Goal: Communication & Community: Answer question/provide support

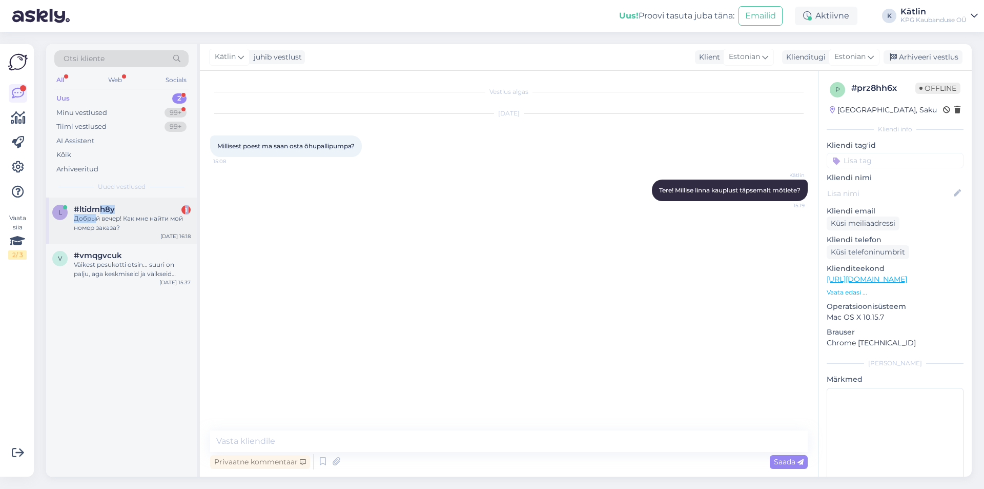
click at [97, 213] on div "#ltidmh8y 1 Добрый вечер! Как мне найти мой номер заказа?" at bounding box center [132, 219] width 117 height 28
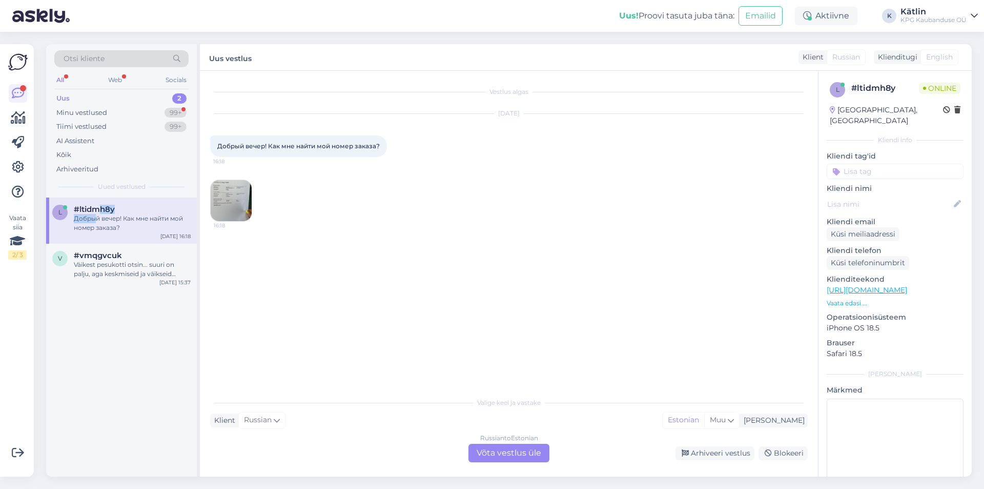
click at [483, 444] on div "Russian to Estonian Võta vestlus üle" at bounding box center [509, 452] width 81 height 18
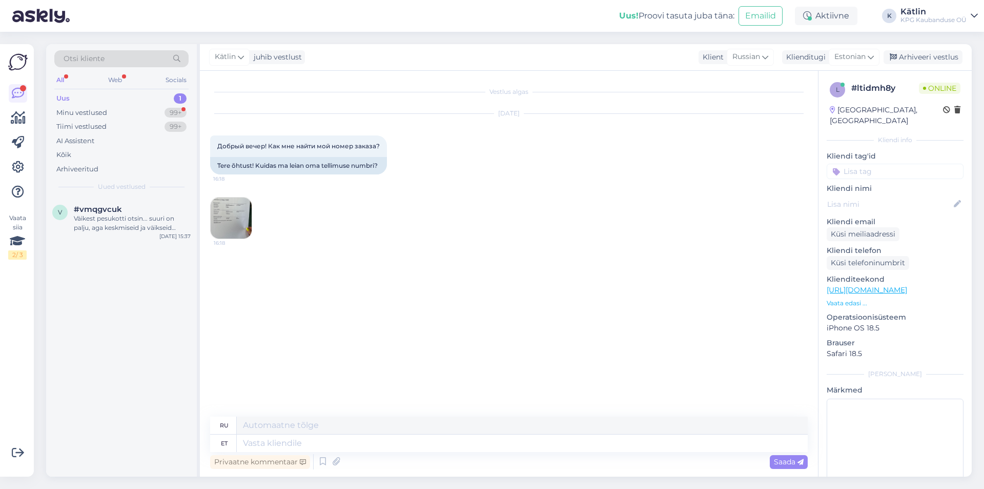
click at [228, 220] on img at bounding box center [231, 217] width 41 height 41
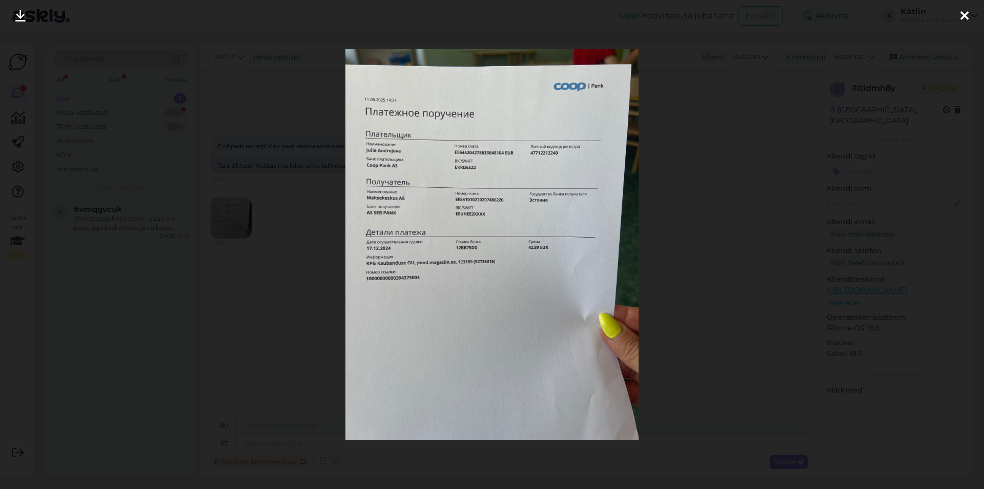
click at [661, 204] on div at bounding box center [492, 244] width 984 height 489
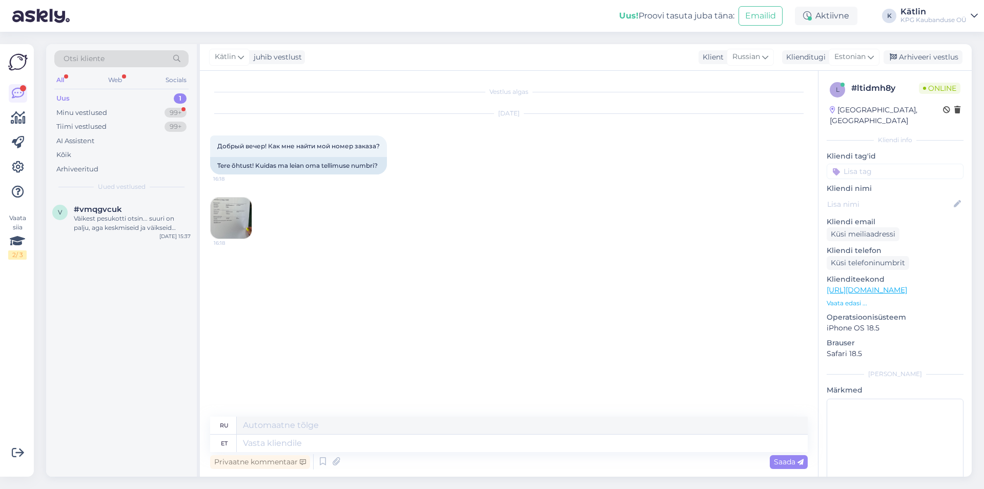
click at [246, 210] on img at bounding box center [231, 217] width 41 height 41
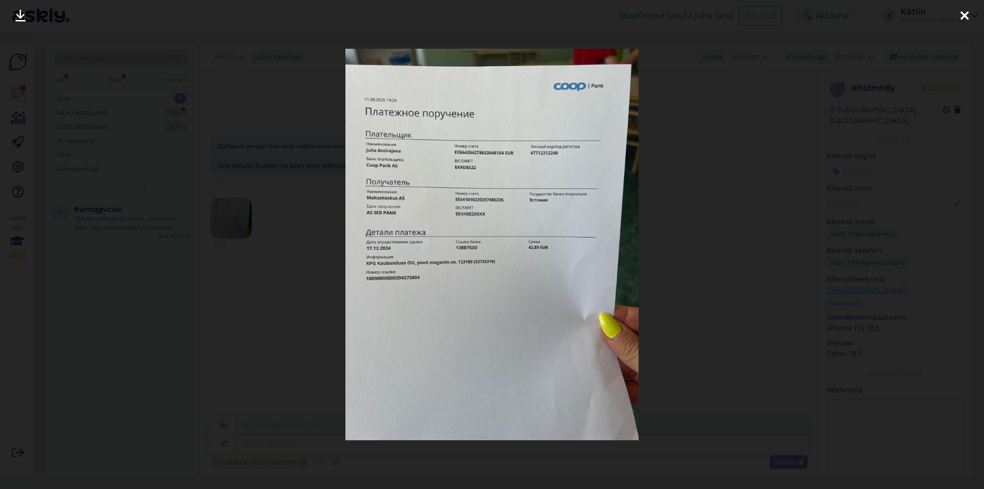
click at [671, 236] on div at bounding box center [492, 244] width 984 height 489
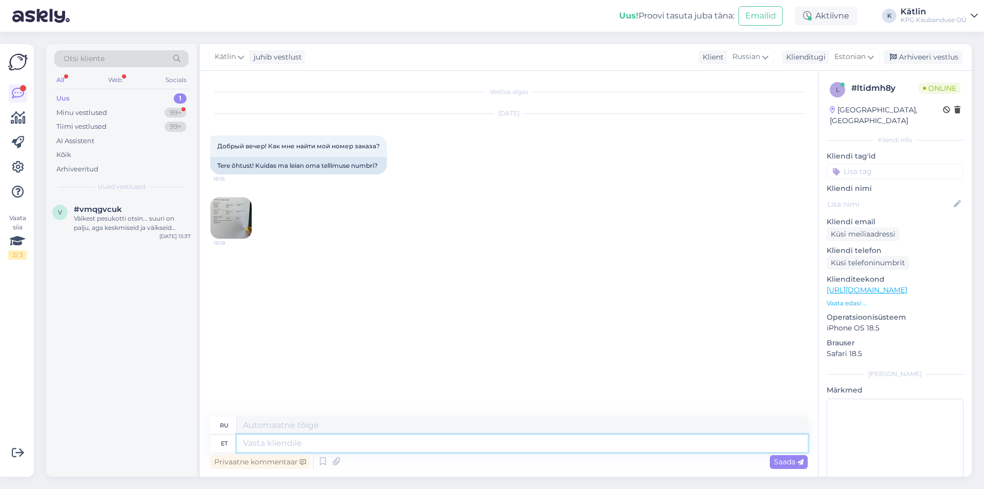
click at [294, 446] on textarea at bounding box center [522, 442] width 571 height 17
type textarea "Tere,"
type textarea "Привет,"
type textarea "Tere, 1231"
type textarea "Здравствуйте, 1231"
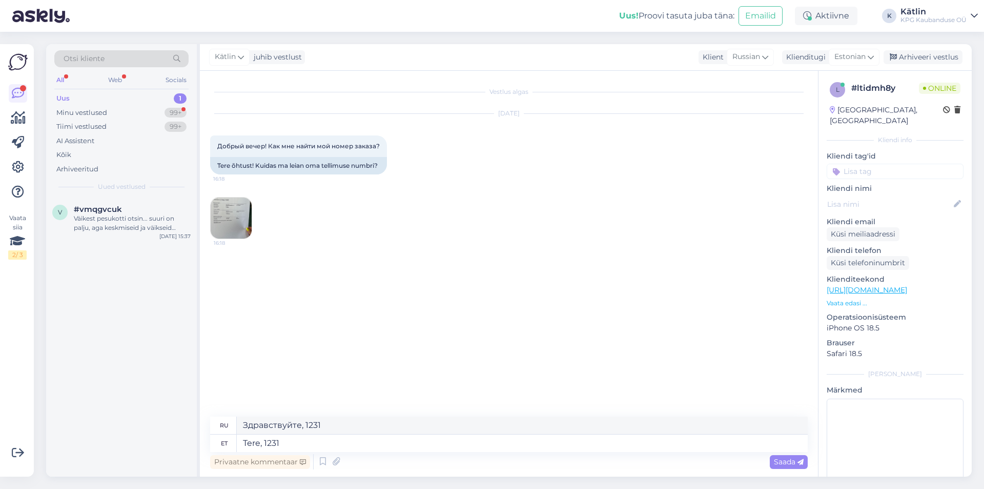
click at [220, 209] on img at bounding box center [231, 217] width 41 height 41
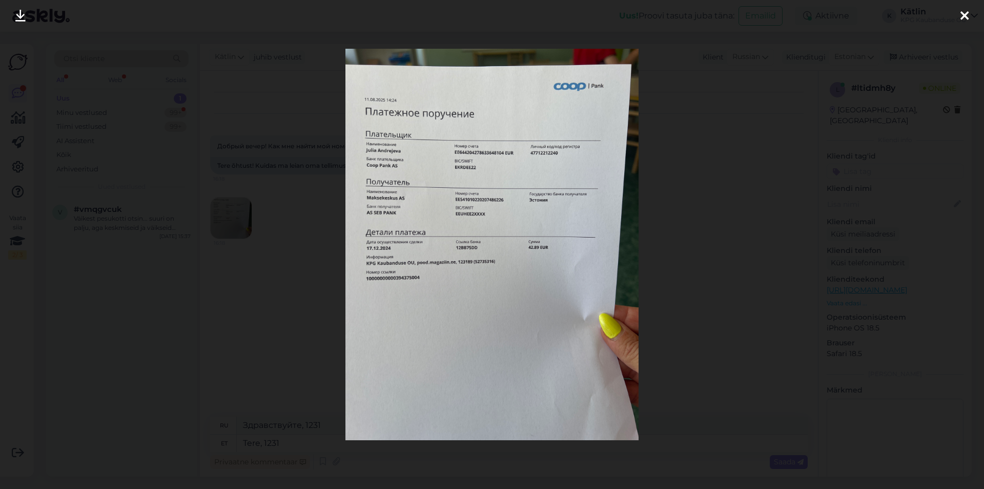
click at [640, 245] on div at bounding box center [492, 244] width 984 height 489
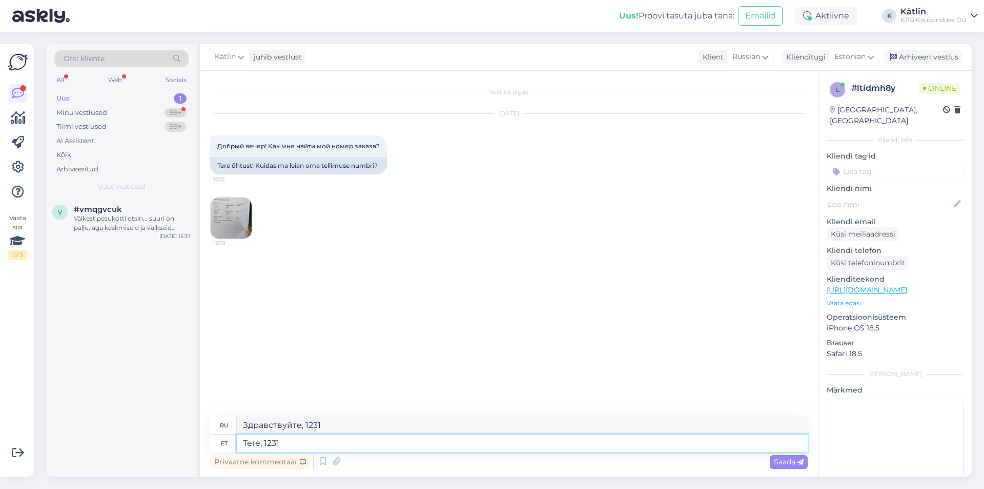
click at [309, 441] on textarea "Tere, 1231" at bounding box center [522, 442] width 571 height 17
type textarea "Tere, 123189 o"
type textarea "Здравствуйте, 123189"
type textarea "Tere, 123189 on t"
type textarea "Здравствуйте, 123189 — это"
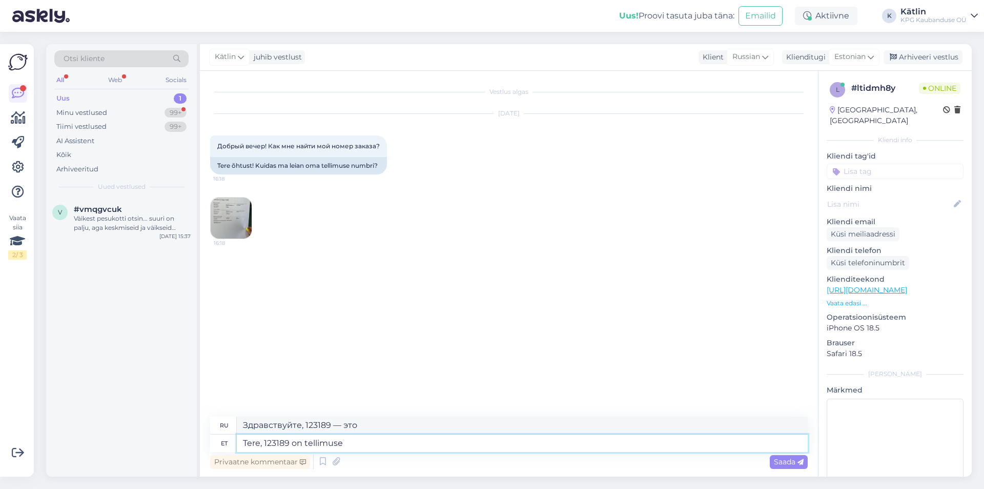
type textarea "Tere, 123189 on tellimuse n"
type textarea "Здравствуйте, 123189 — номер заказа."
type textarea "Tere, 123189 on tellimuse number"
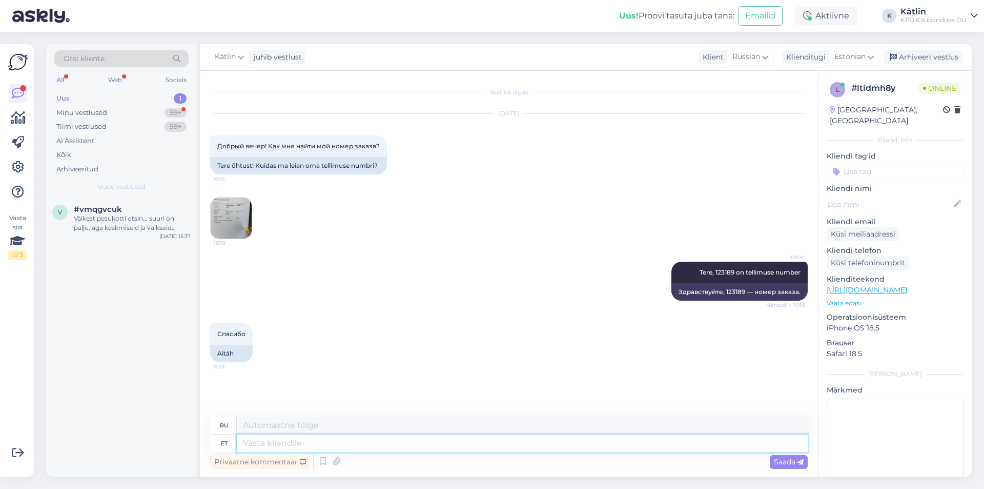
click at [357, 440] on textarea at bounding box center [522, 442] width 571 height 17
type textarea "I"
type textarea "Infoks"
type textarea "Для информации"
type textarea "I"
